Goal: Task Accomplishment & Management: Complete application form

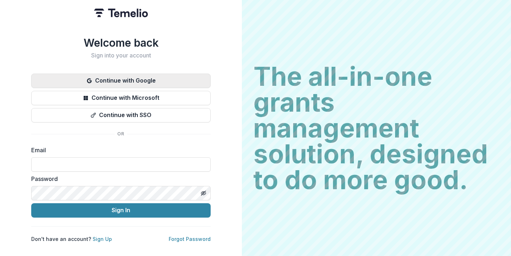
click at [175, 82] on button "Continue with Google" at bounding box center [120, 81] width 179 height 14
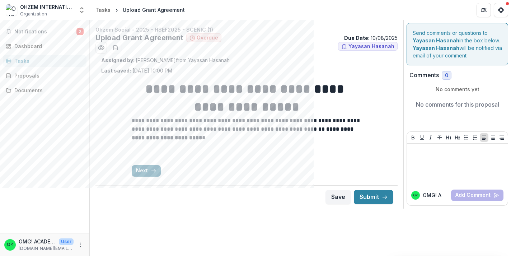
click at [149, 173] on button "Next" at bounding box center [146, 170] width 29 height 11
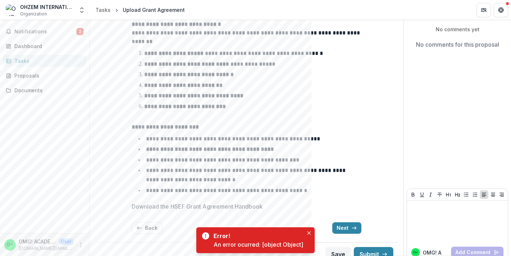
scroll to position [70, 0]
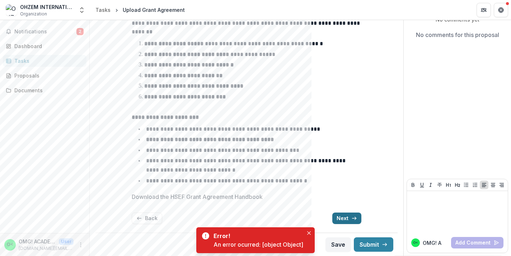
click at [339, 220] on button "Next" at bounding box center [346, 217] width 29 height 11
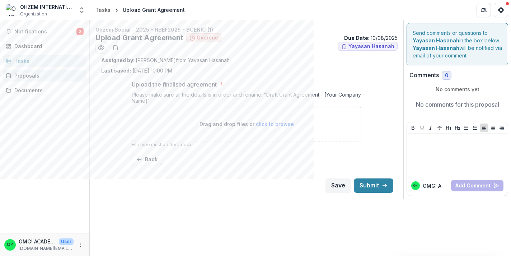
click at [53, 79] on div "Proposals" at bounding box center [47, 76] width 66 height 8
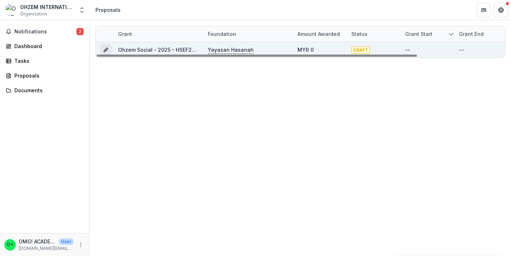
click at [109, 51] on button "Grant 77cccf24-a0d1-43e5-a756-67d14c00c27d" at bounding box center [105, 49] width 11 height 11
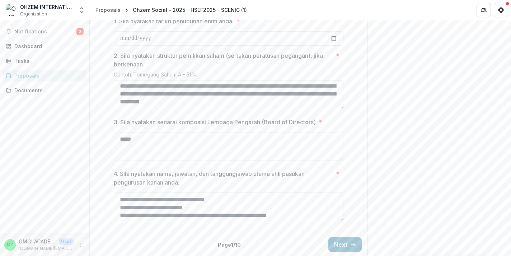
scroll to position [328, 0]
